Goal: Information Seeking & Learning: Learn about a topic

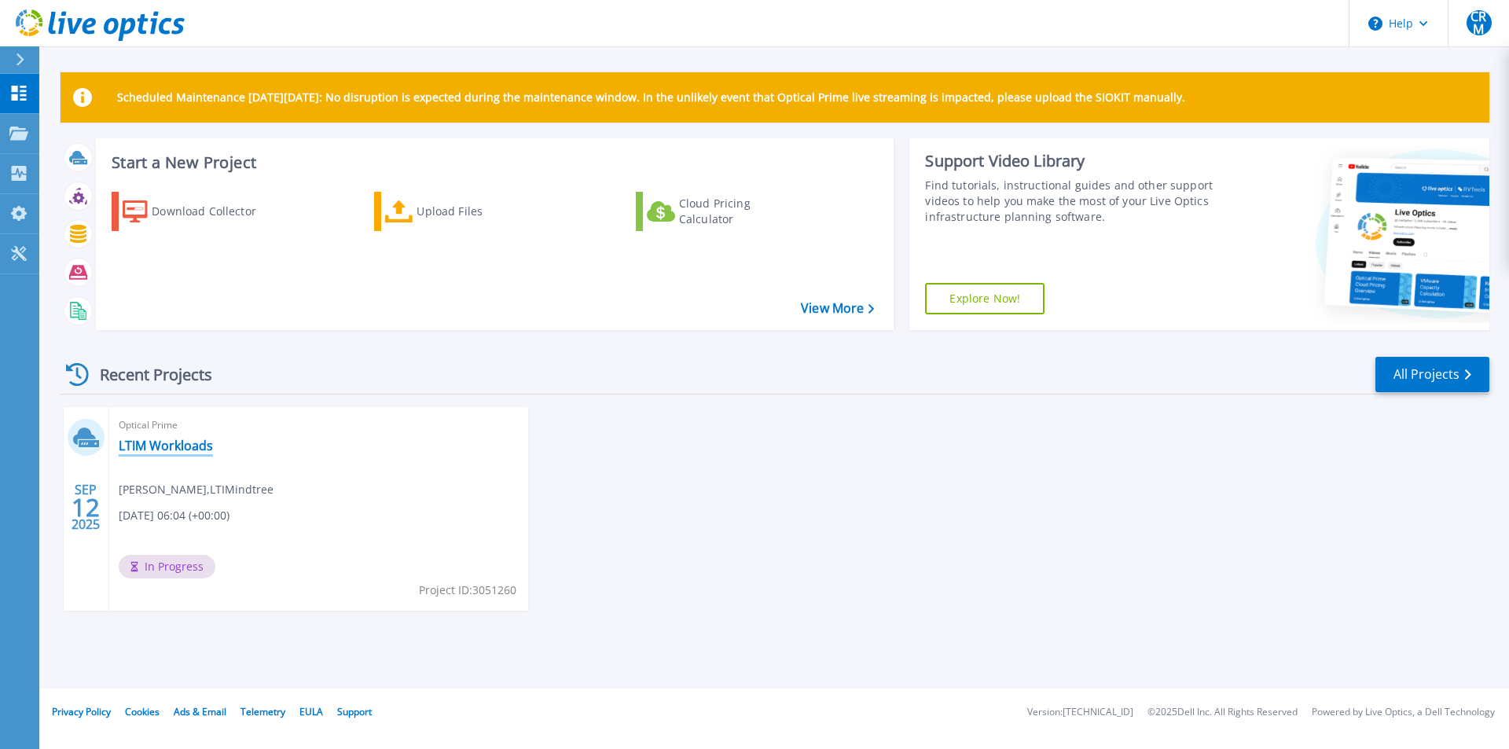
click at [167, 438] on link "LTIM Workloads" at bounding box center [166, 446] width 94 height 16
click at [189, 449] on link "LTIM Workloads" at bounding box center [166, 446] width 94 height 16
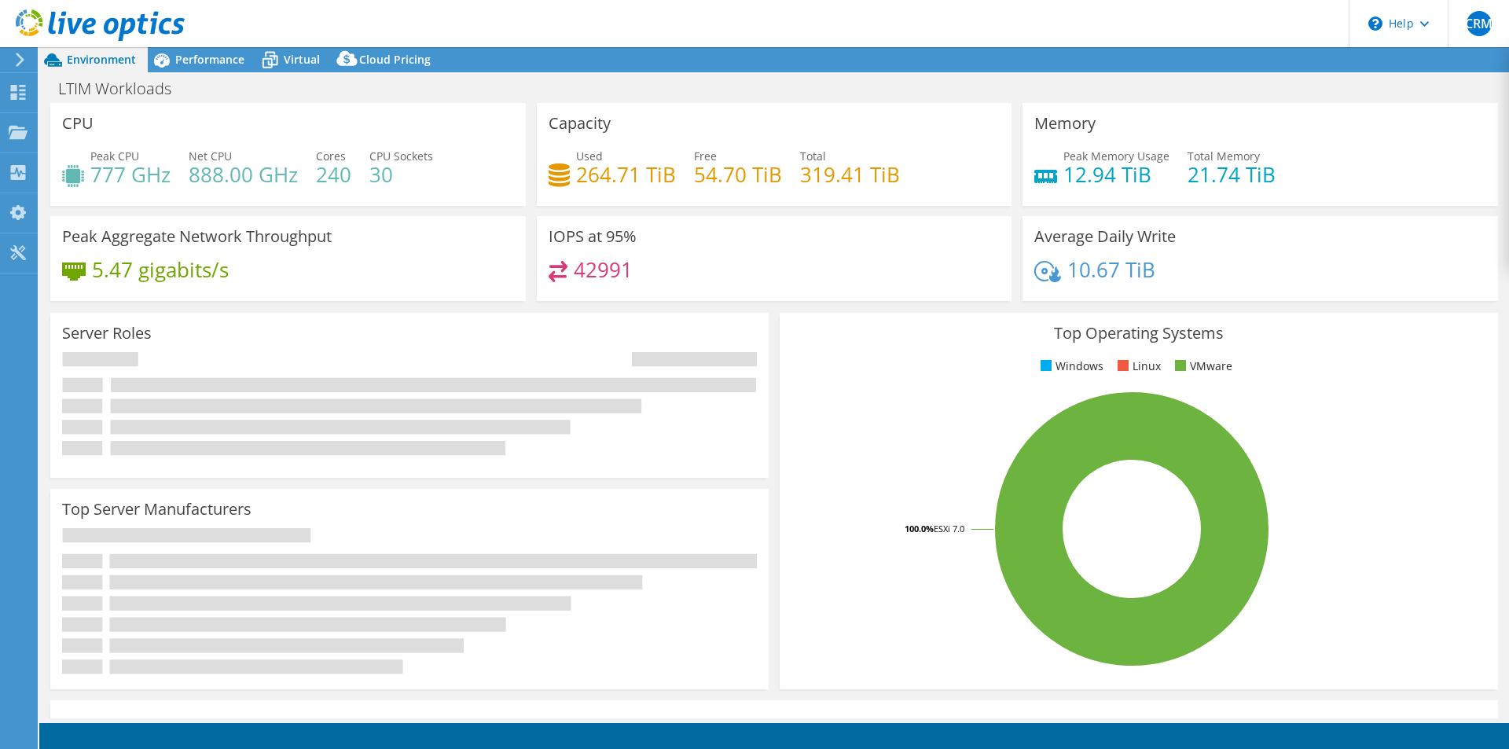
select select "USD"
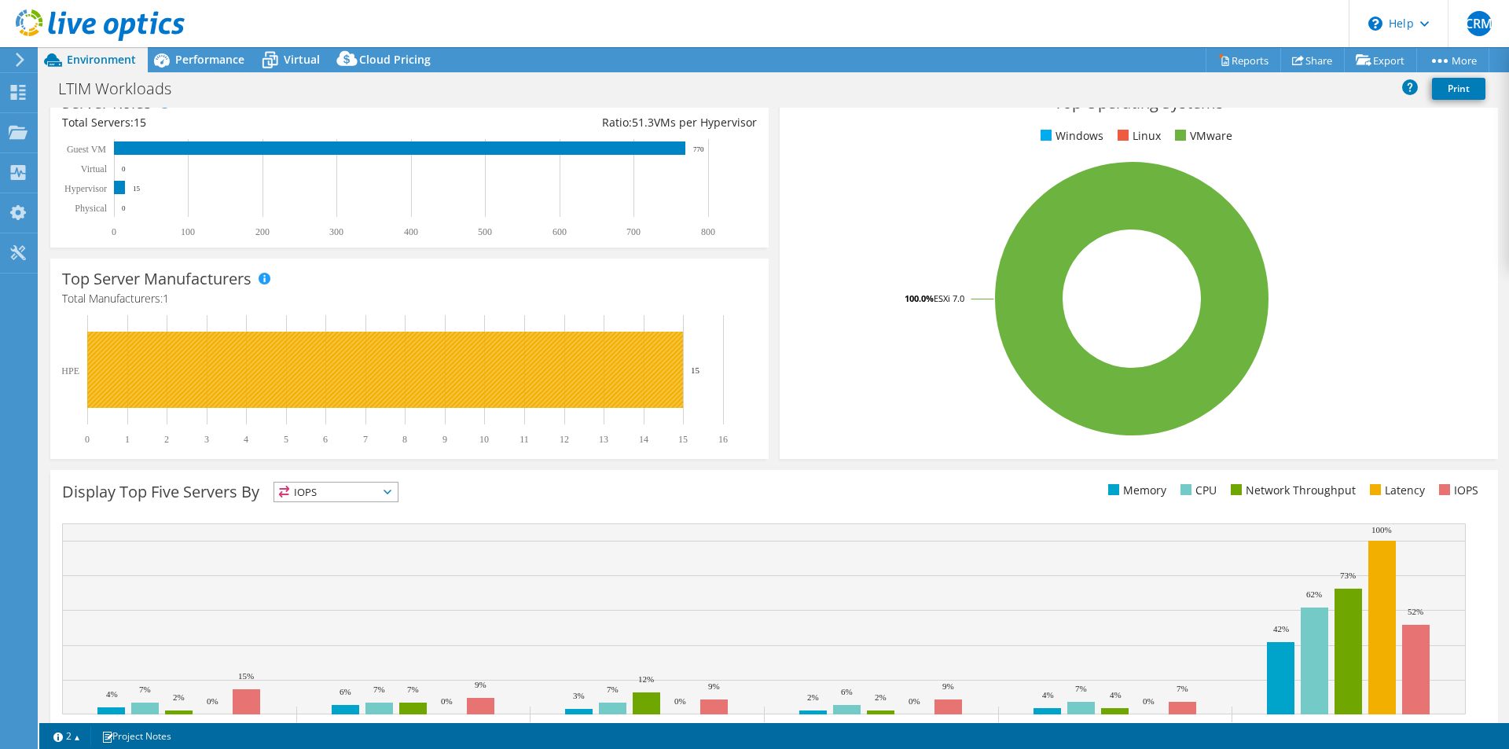
scroll to position [300, 0]
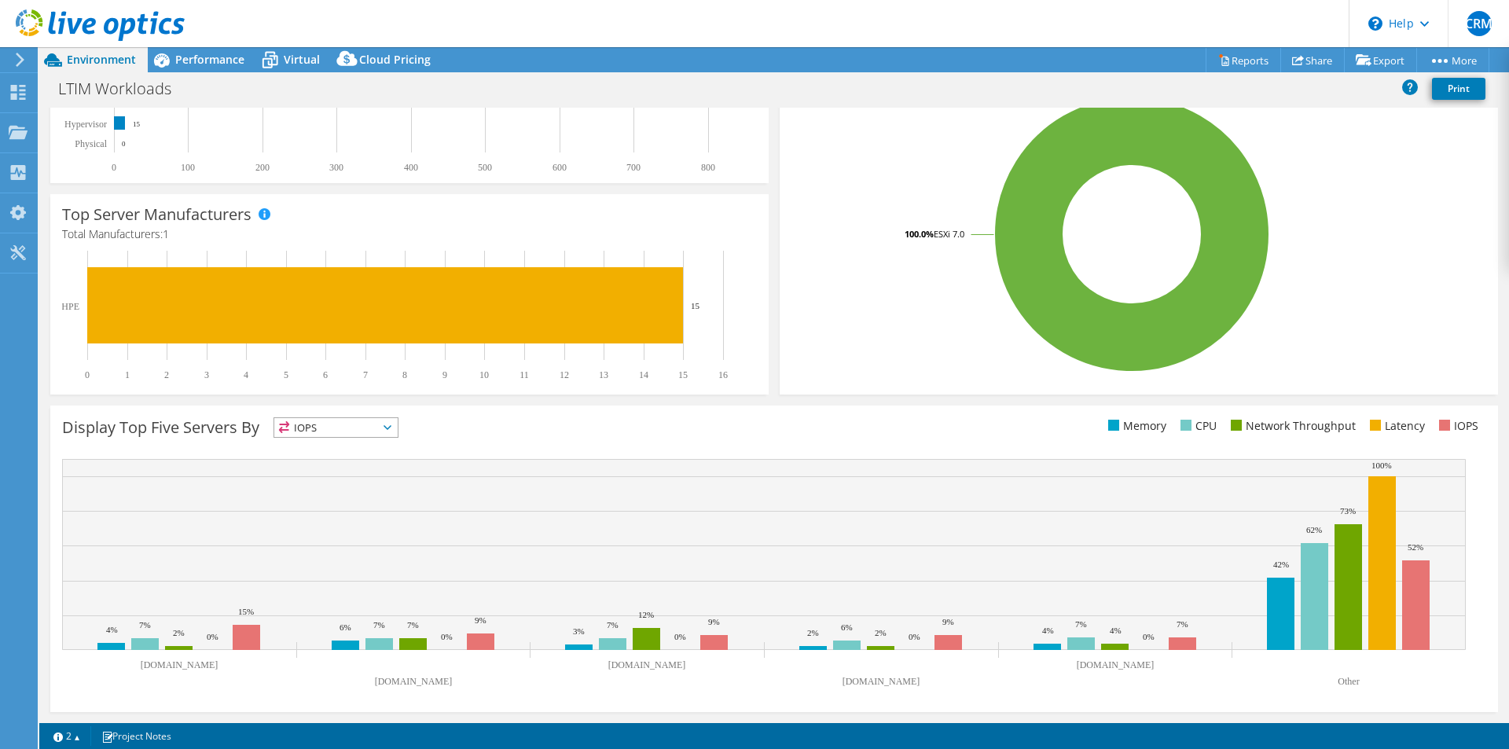
click at [780, 172] on div "Top Operating Systems Windows Linux VMware 100.0% ESXi 7.0" at bounding box center [1139, 206] width 718 height 376
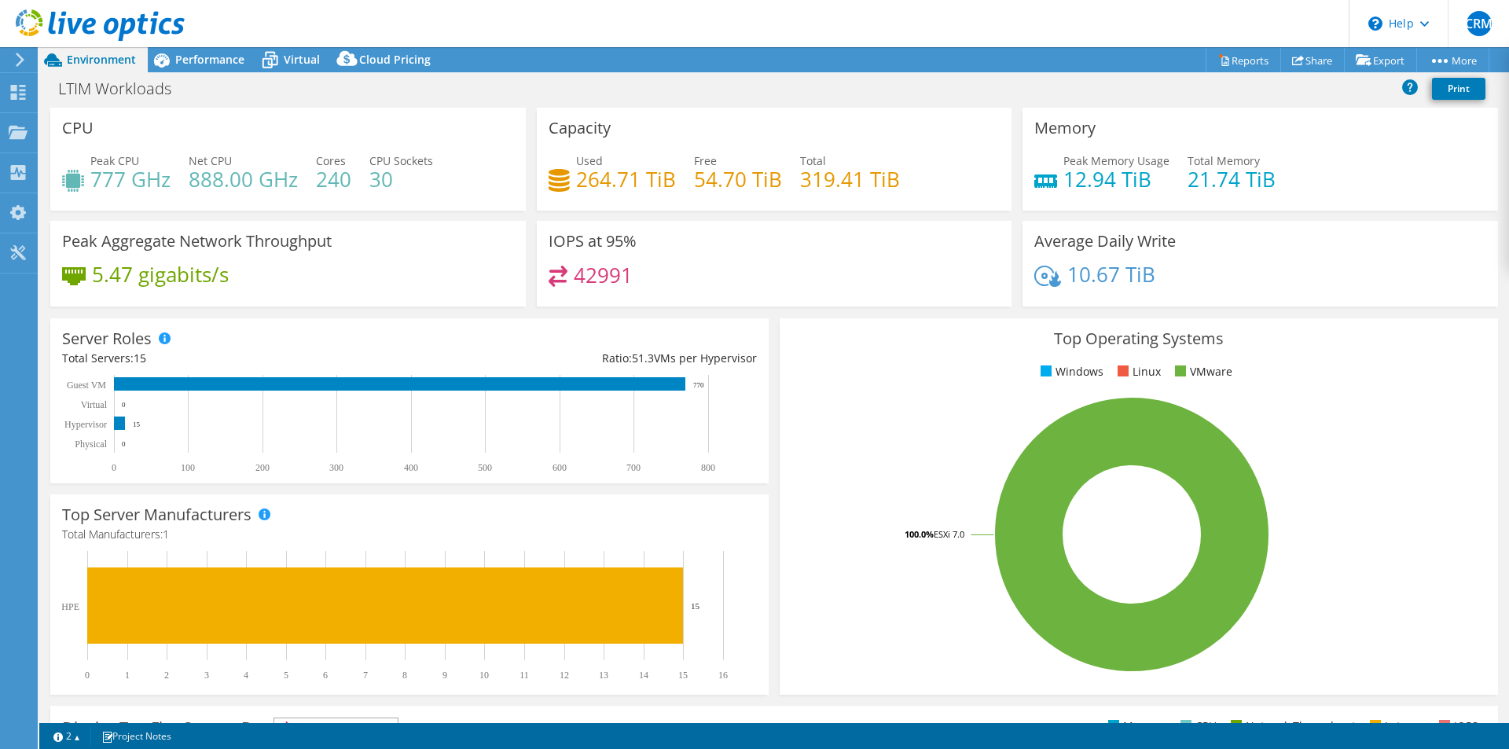
click at [774, 533] on div "Top Operating Systems Windows Linux VMware 100.0% ESXi 7.0" at bounding box center [1138, 506] width 729 height 387
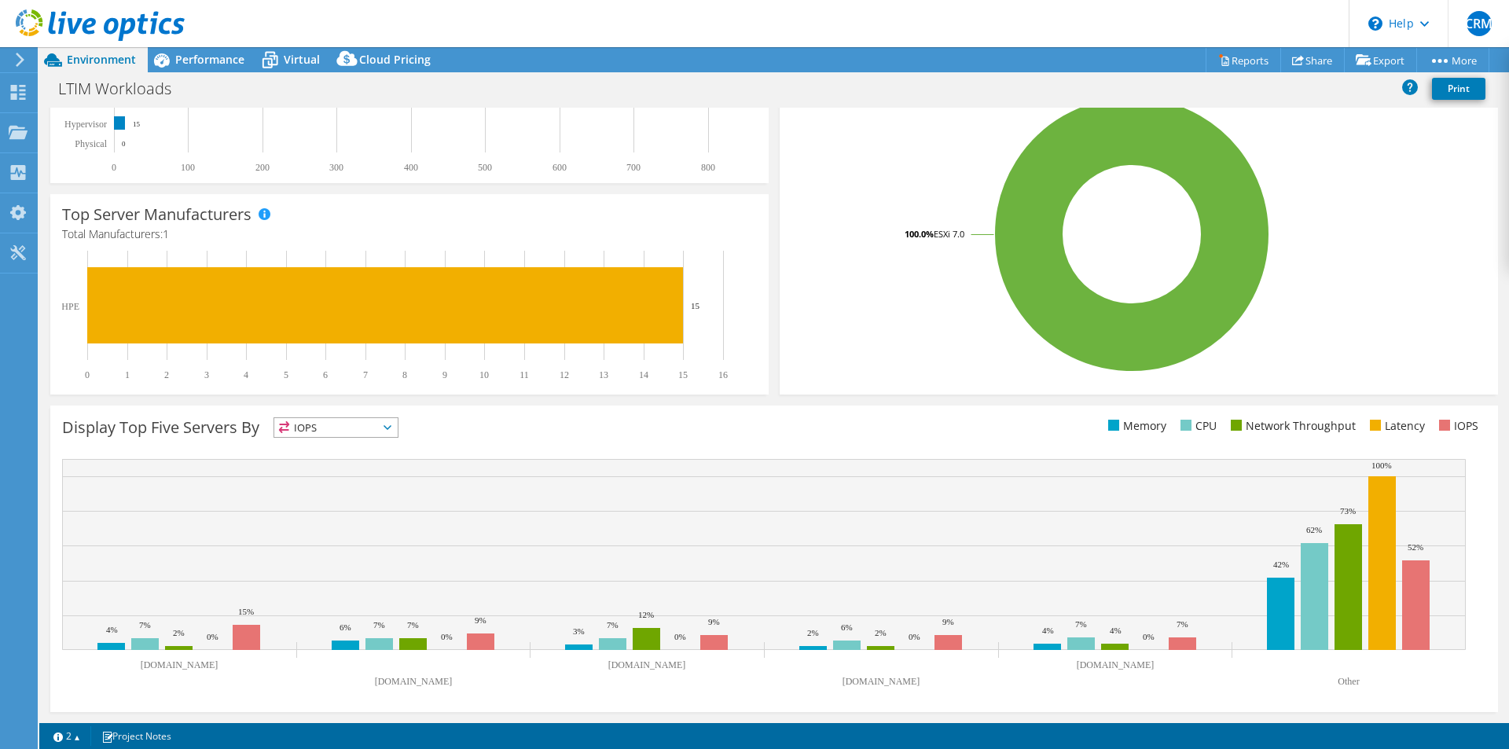
click at [368, 428] on span "IOPS" at bounding box center [335, 427] width 123 height 19
click at [355, 468] on li "Memory" at bounding box center [335, 470] width 123 height 22
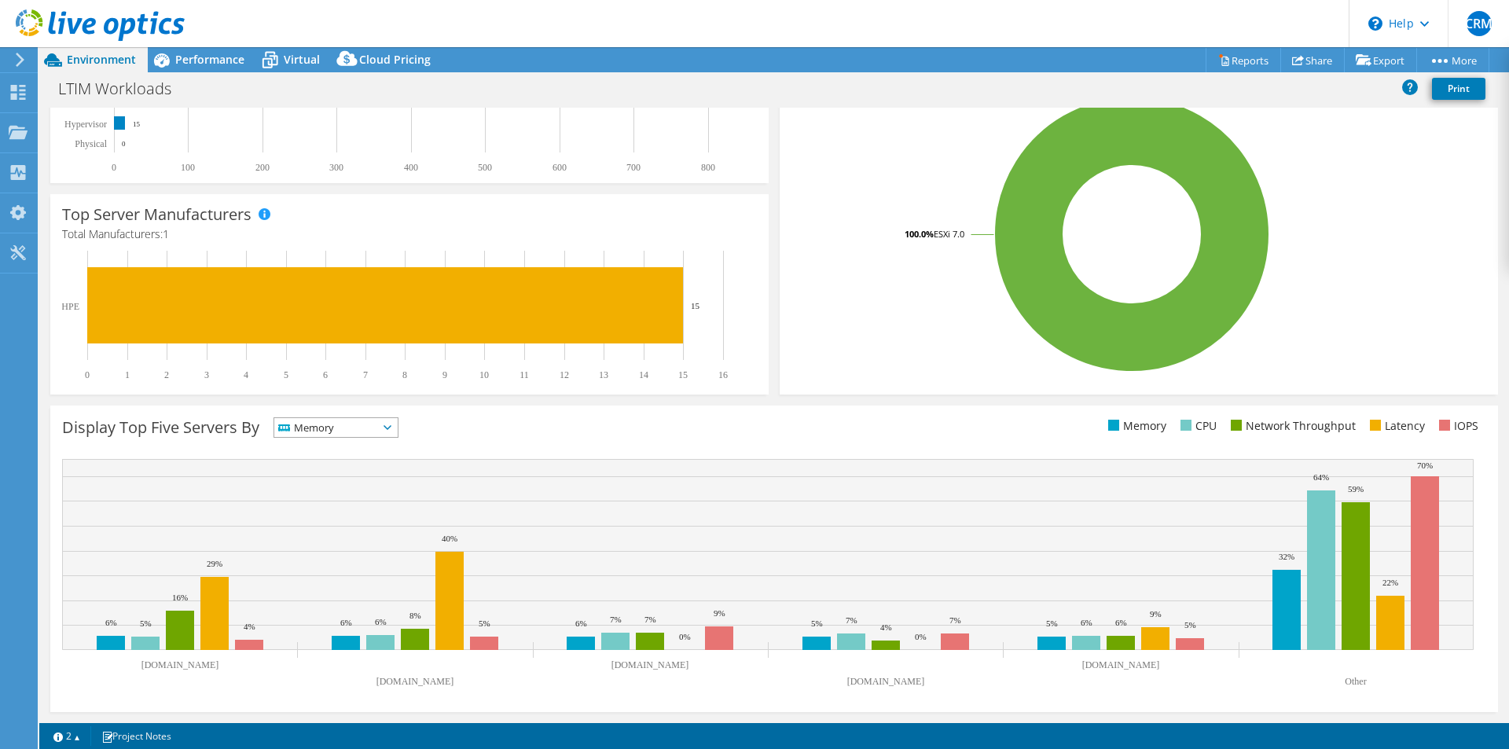
click at [378, 428] on span "Memory" at bounding box center [326, 427] width 104 height 19
click at [345, 501] on li "CPU" at bounding box center [335, 492] width 123 height 22
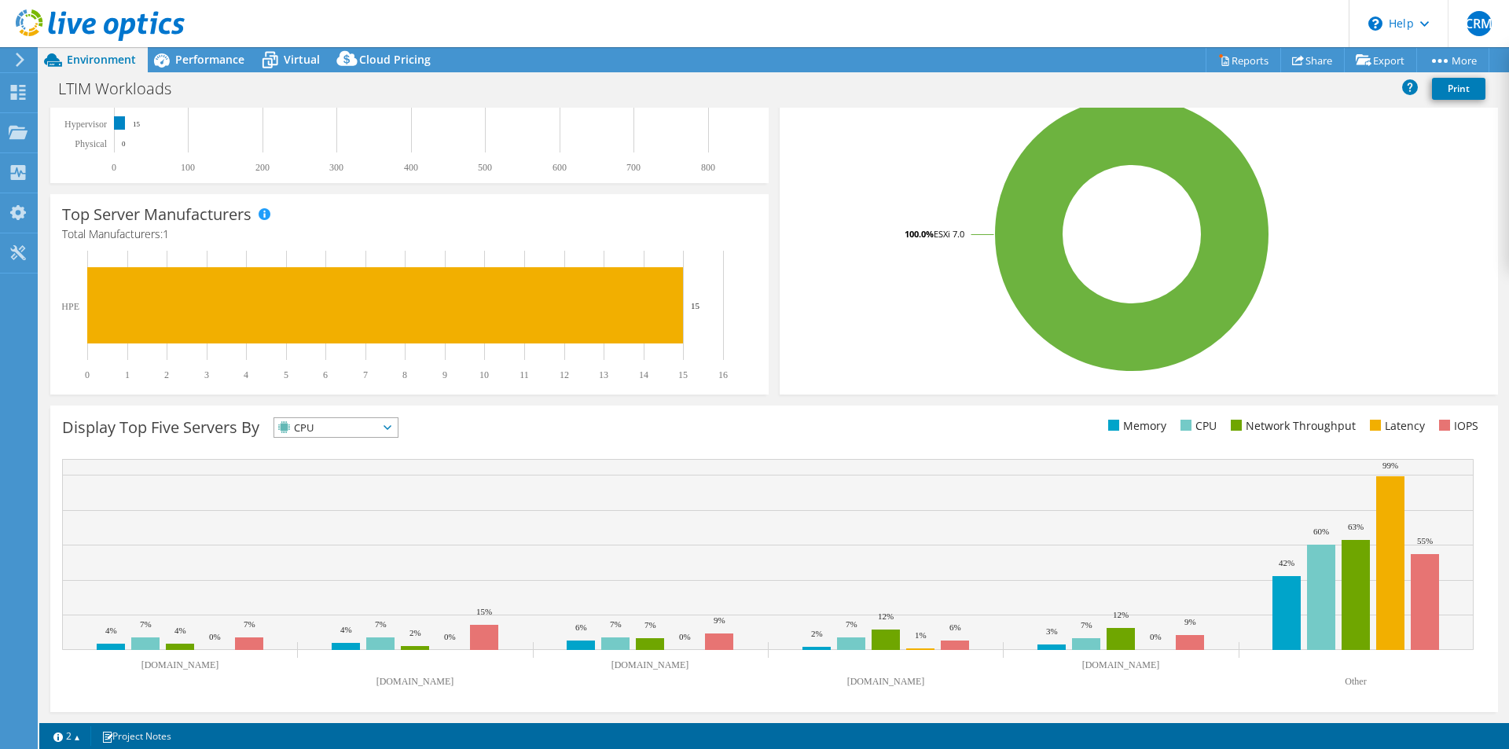
click at [363, 429] on span "CPU" at bounding box center [326, 427] width 104 height 19
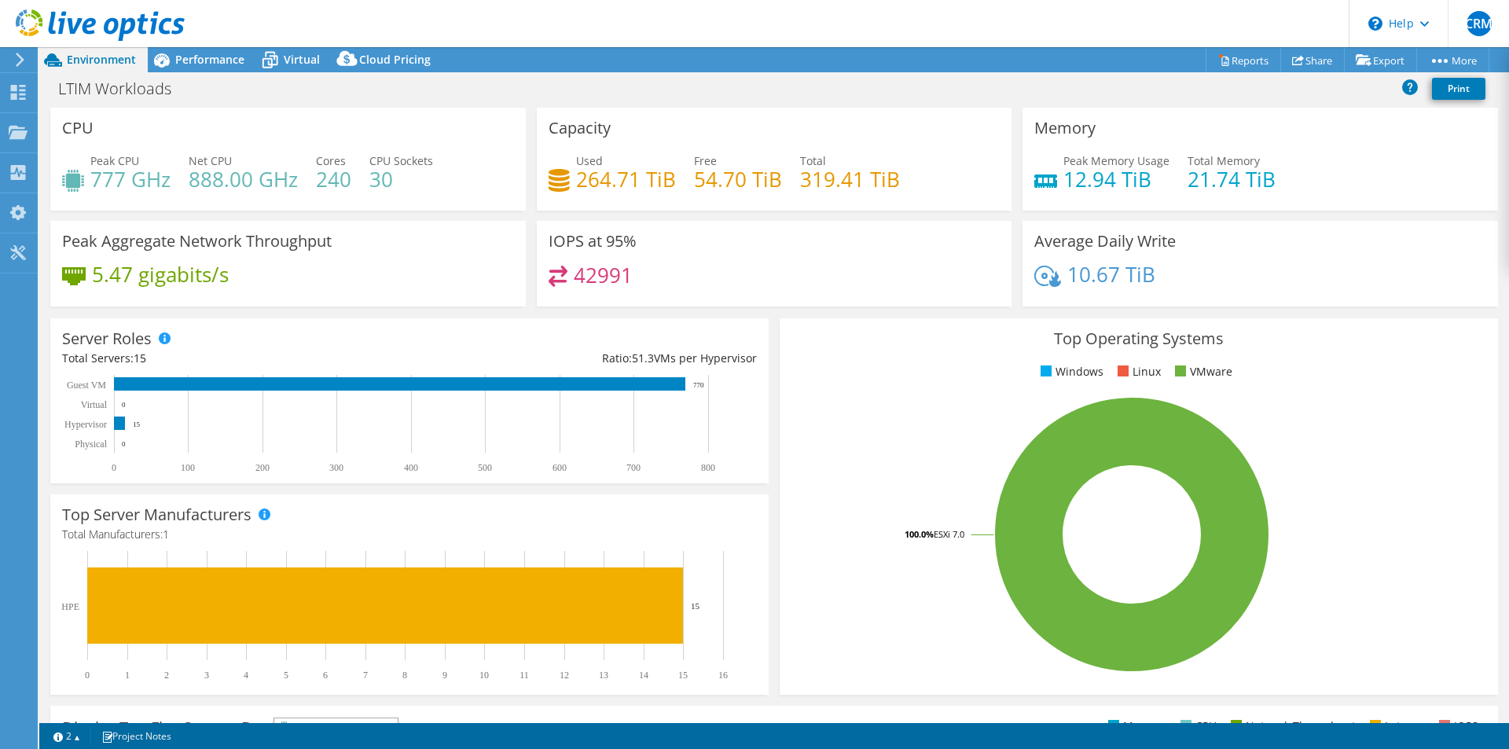
click at [160, 51] on div at bounding box center [92, 26] width 185 height 53
click at [189, 60] on span "Performance" at bounding box center [209, 59] width 69 height 15
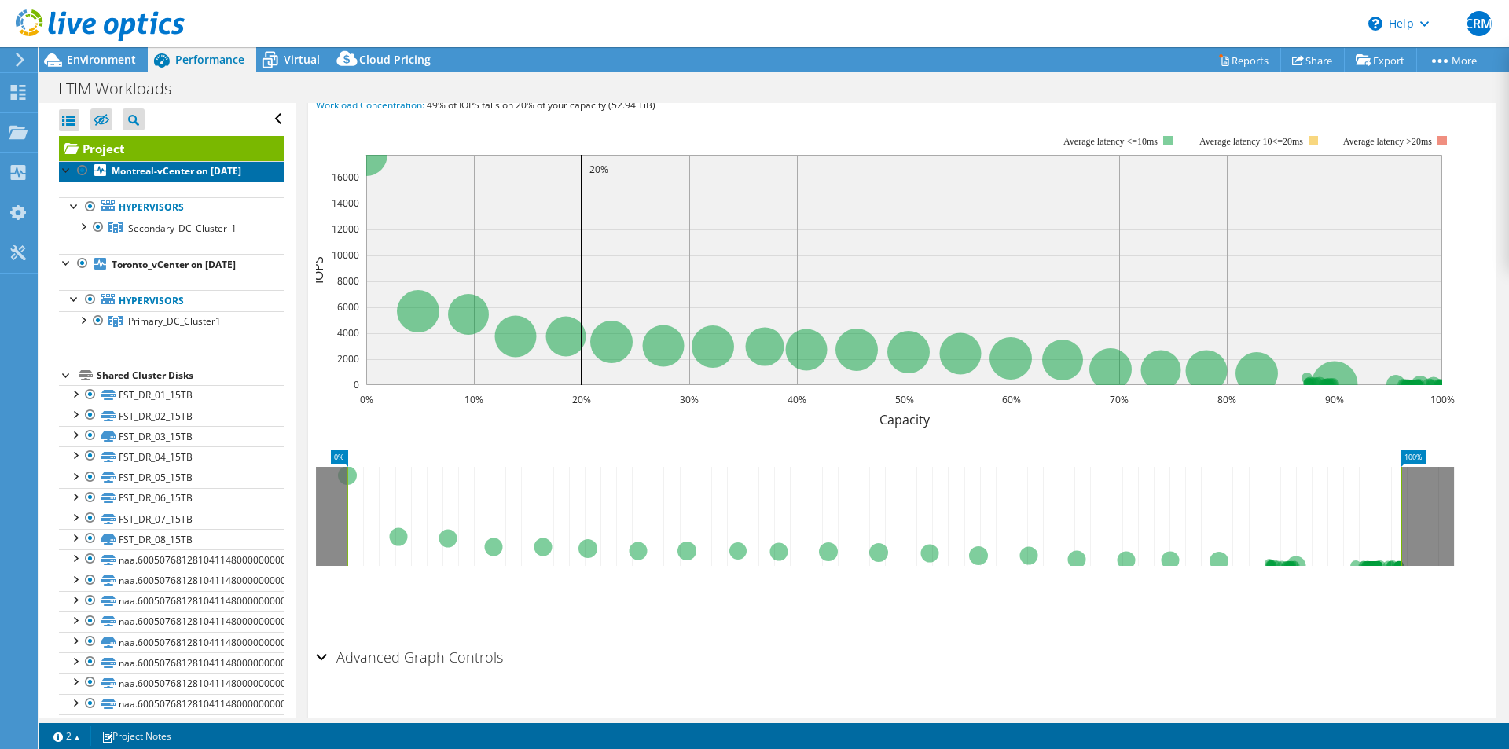
click at [130, 170] on b "Montreal-vCenter on [DATE]" at bounding box center [177, 170] width 130 height 13
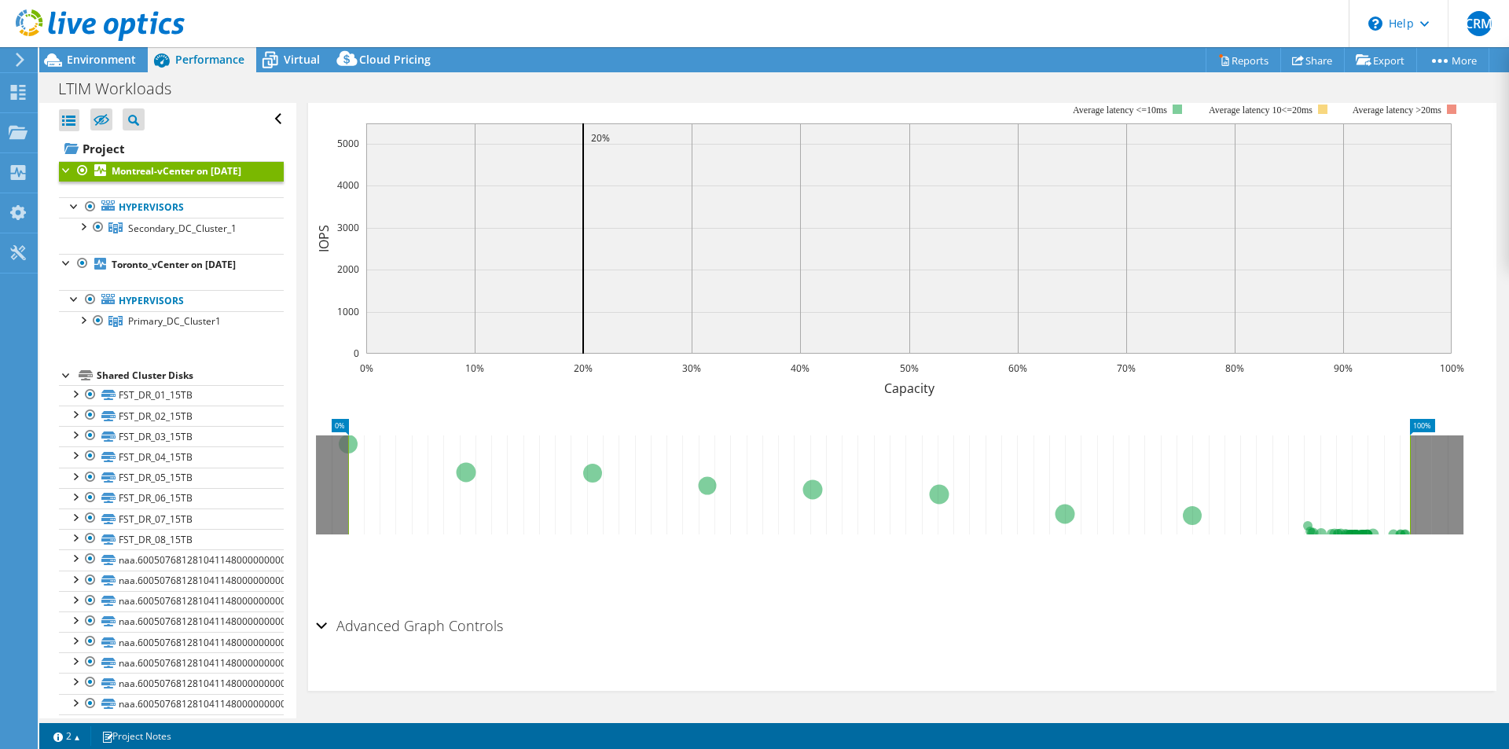
scroll to position [349, 0]
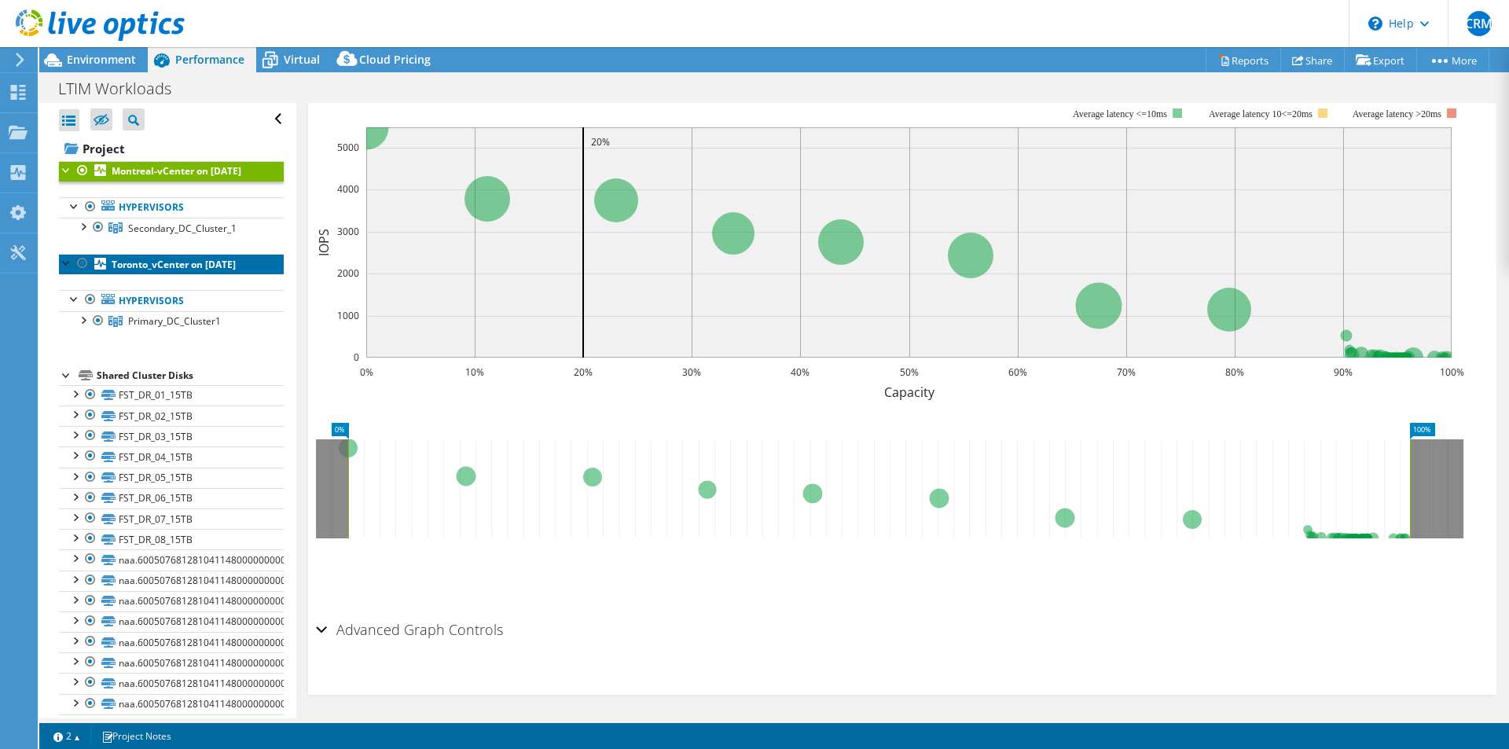
click at [168, 271] on b "Toronto_vCenter on [DATE]" at bounding box center [174, 264] width 124 height 13
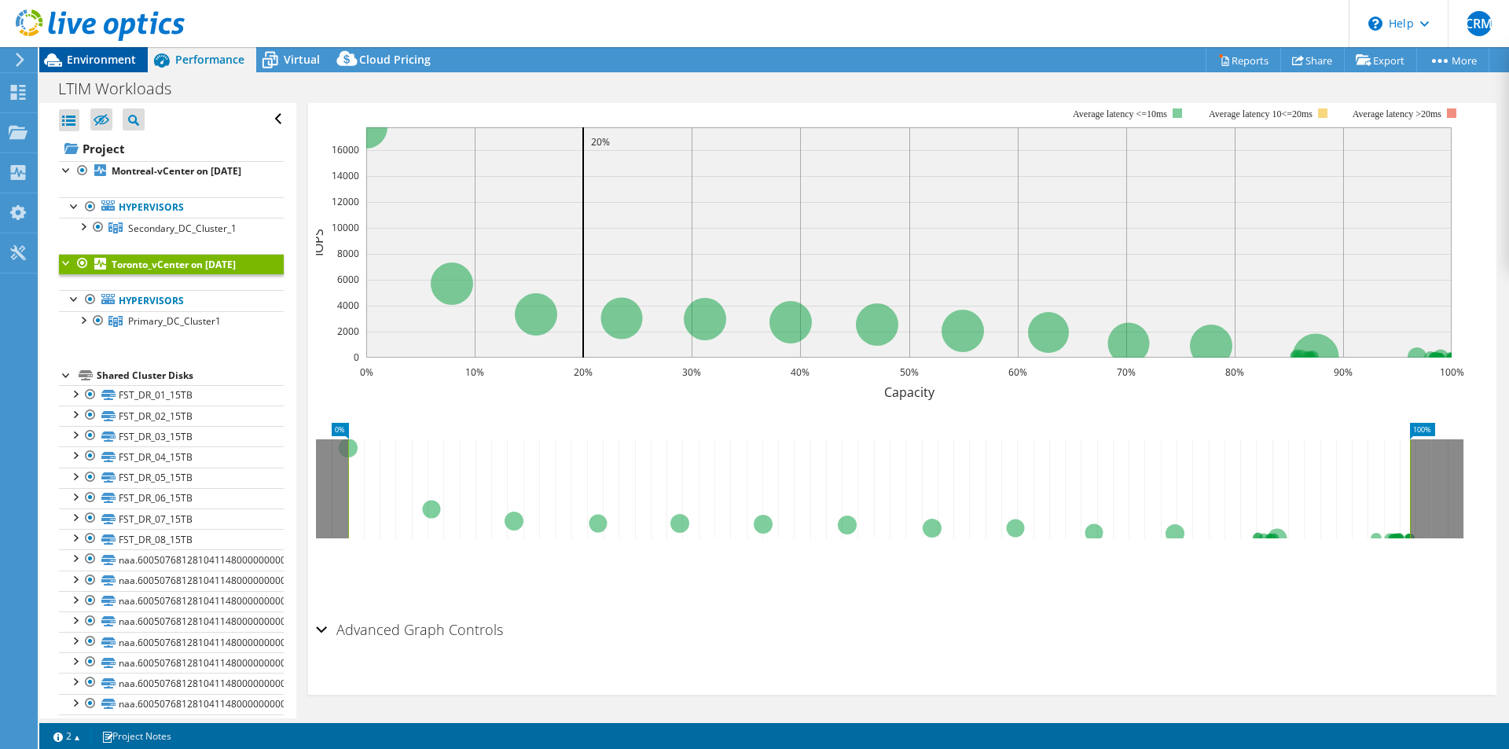
click at [100, 53] on span "Environment" at bounding box center [101, 59] width 69 height 15
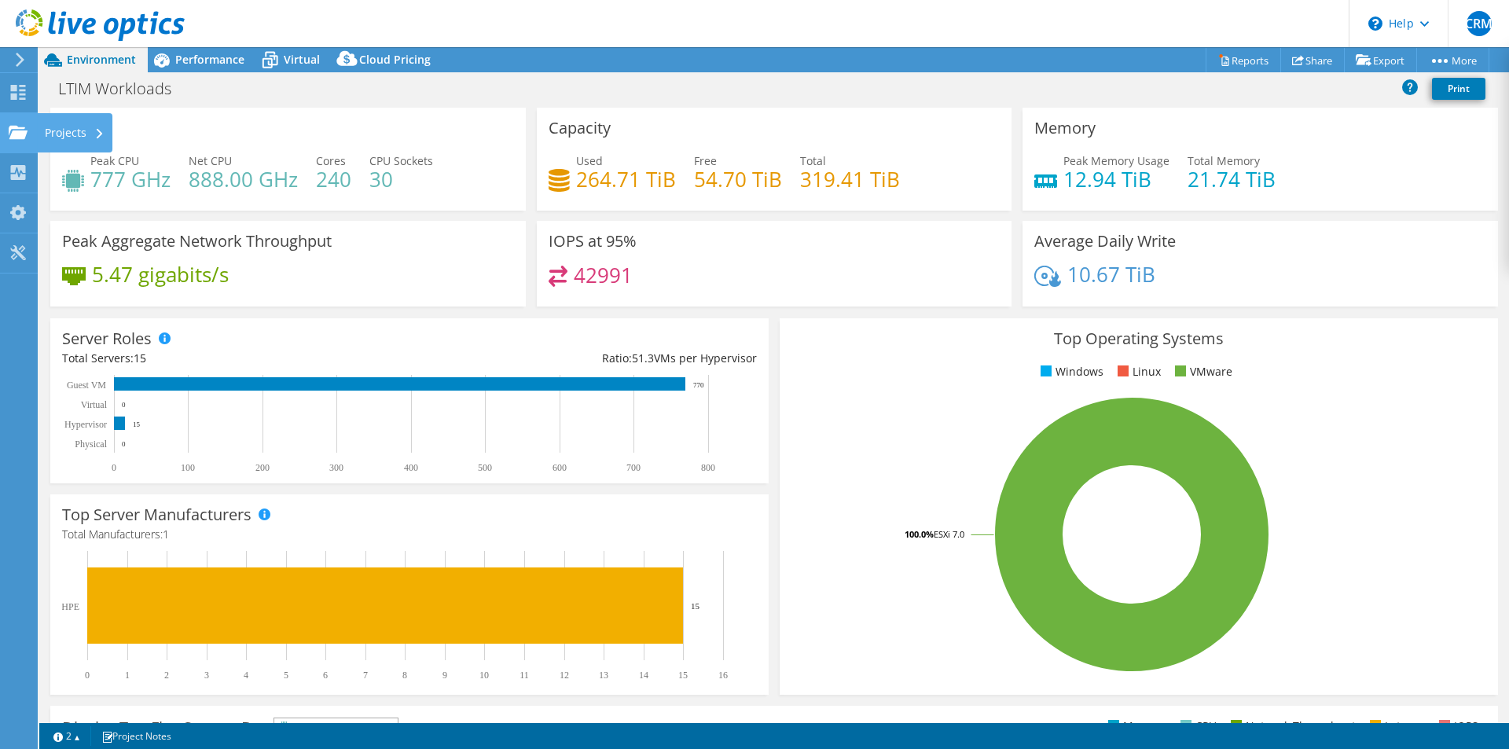
click at [20, 126] on icon at bounding box center [18, 132] width 19 height 15
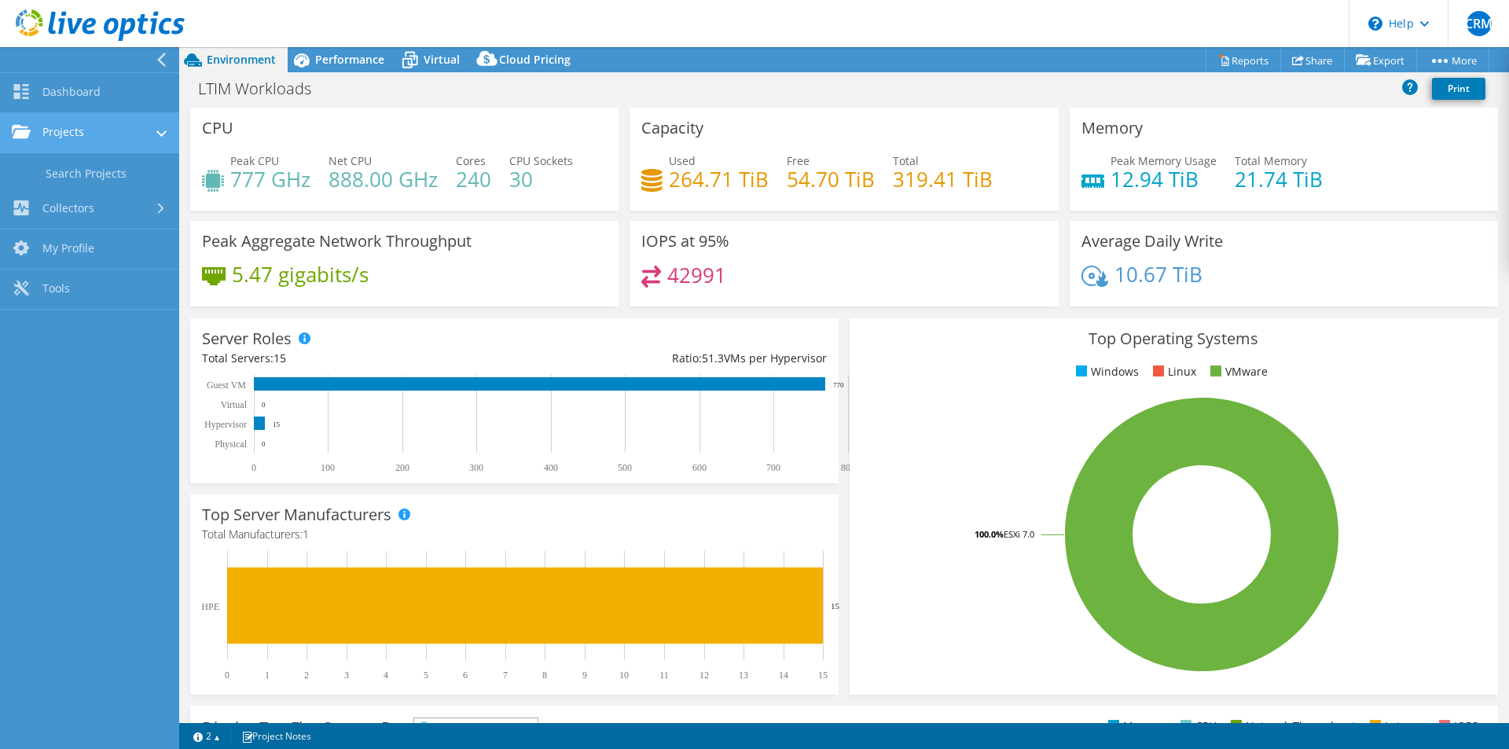
scroll to position [353, 0]
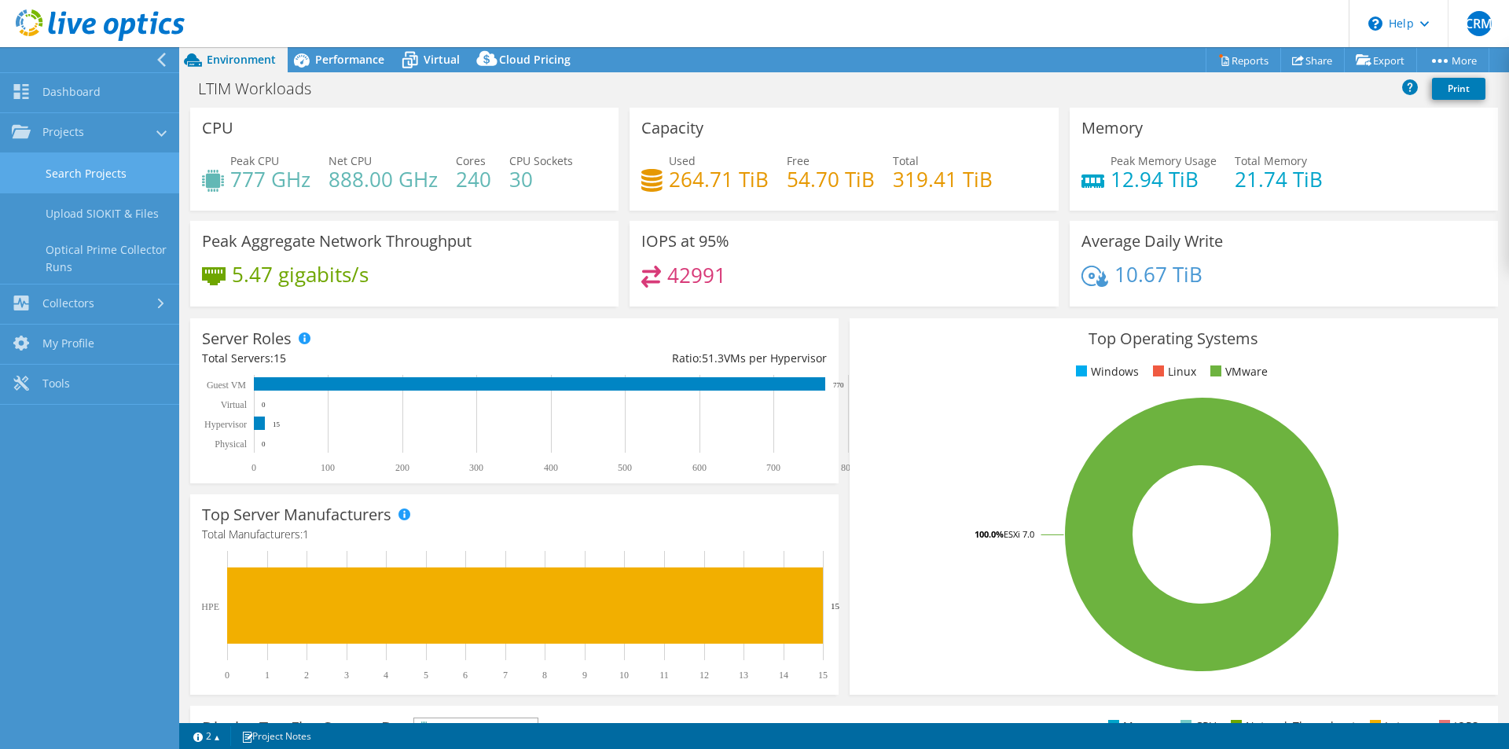
click at [108, 176] on link "Search Projects" at bounding box center [89, 173] width 179 height 40
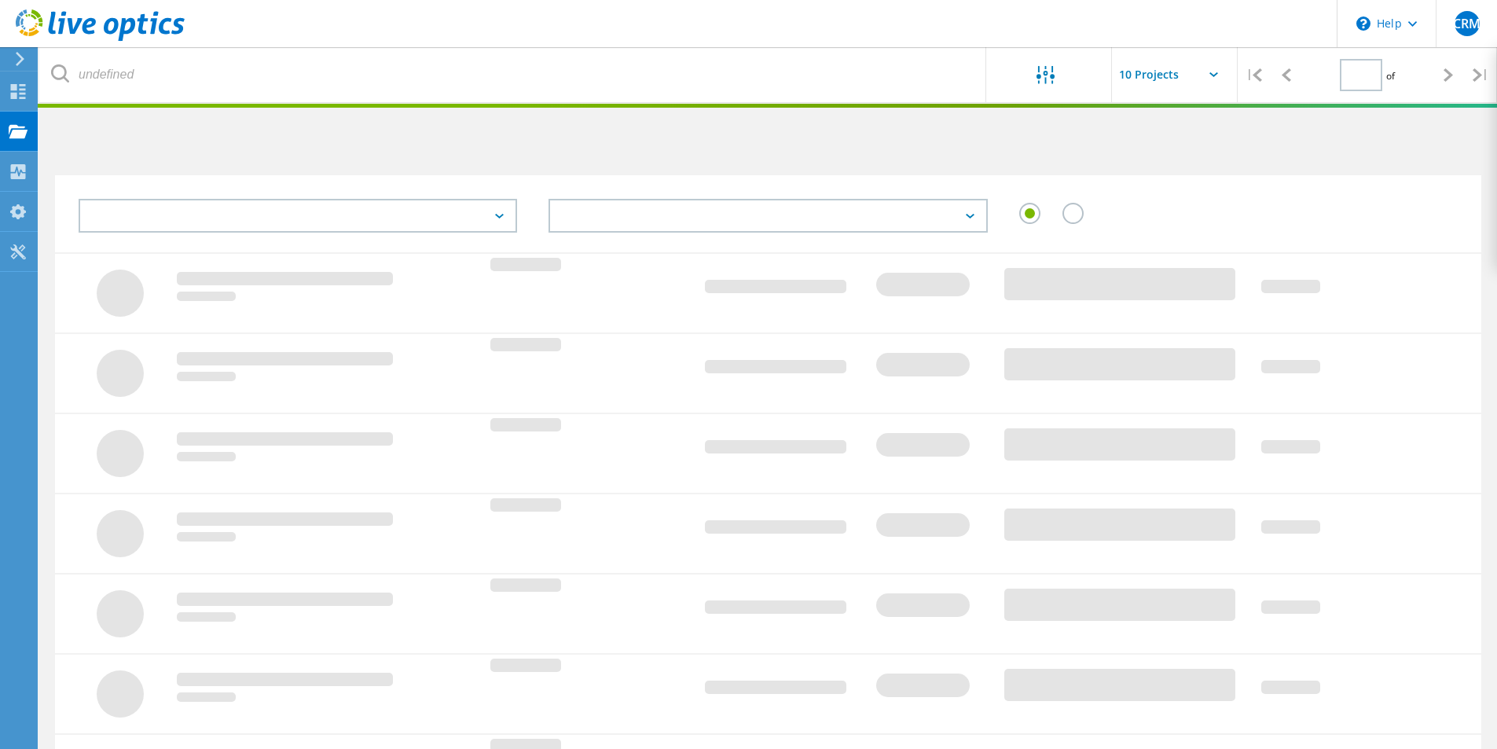
type input "1"
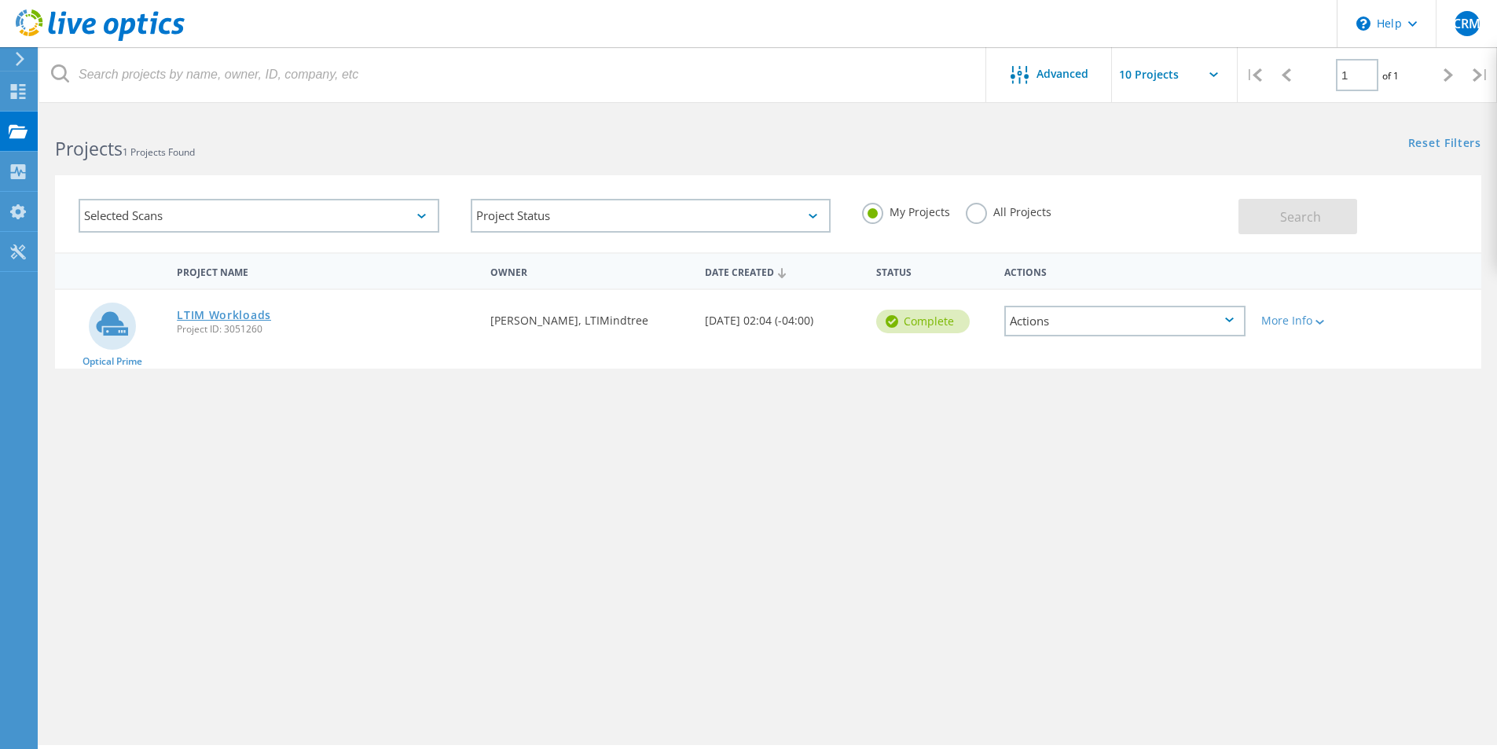
click at [254, 318] on link "LTIM Workloads" at bounding box center [224, 315] width 94 height 11
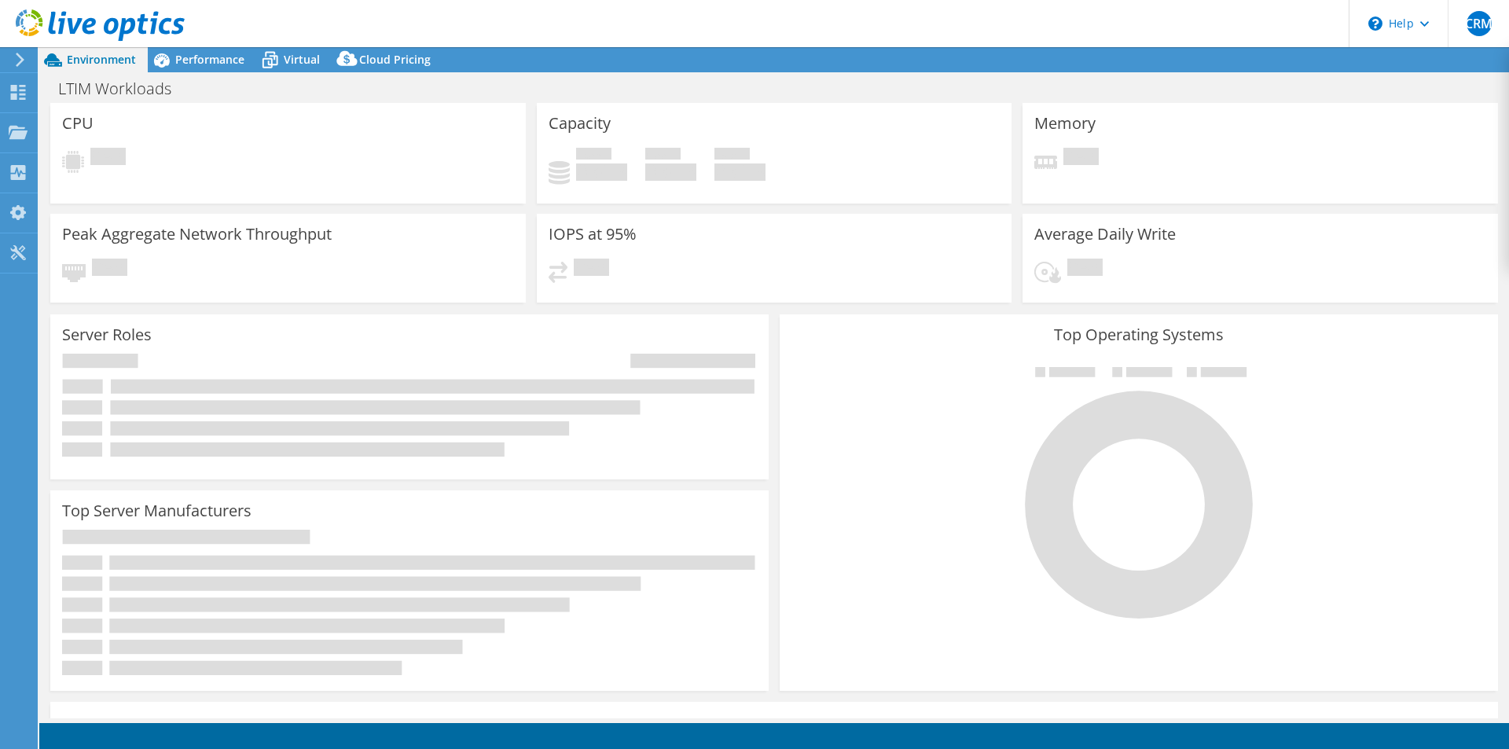
select select "USD"
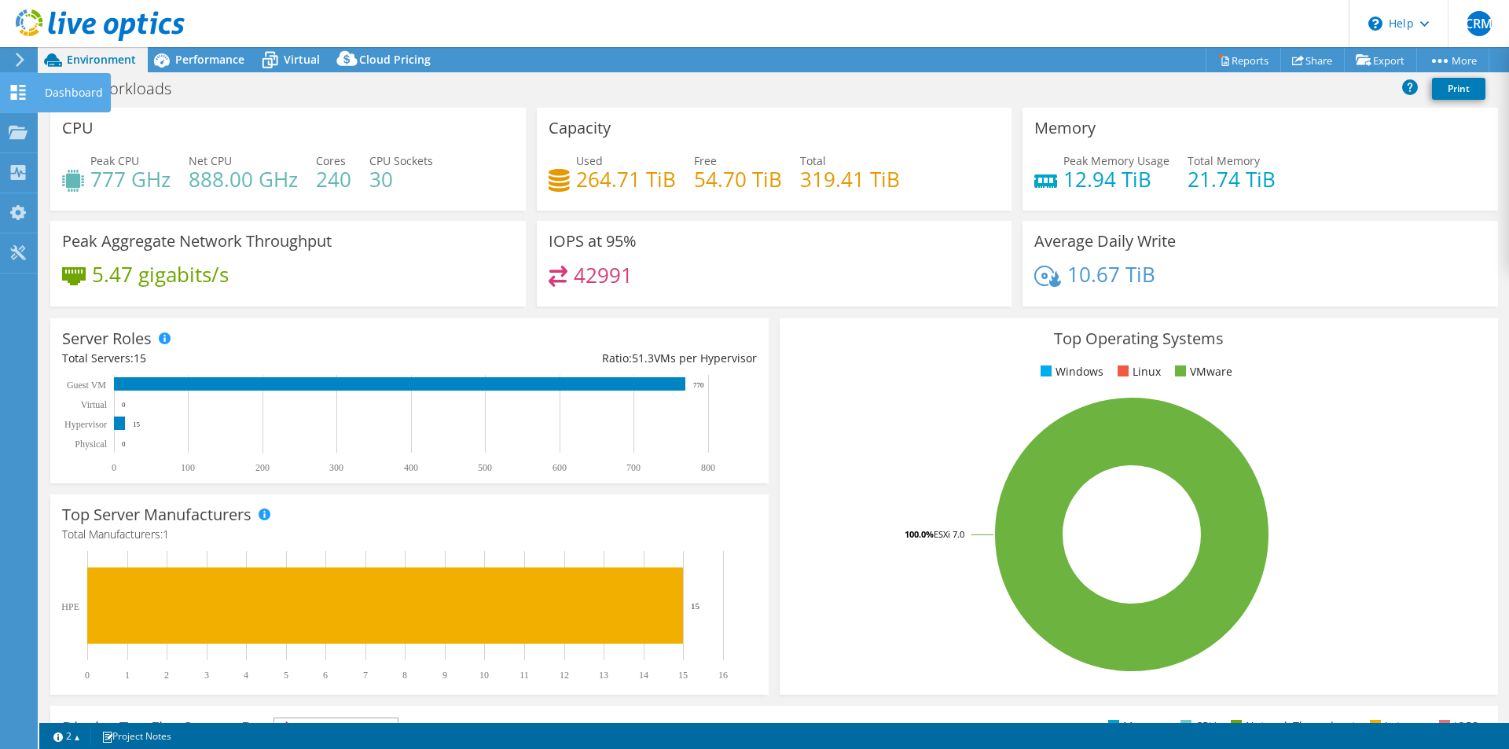
click at [18, 101] on div at bounding box center [18, 94] width 19 height 17
